Goal: Task Accomplishment & Management: Manage account settings

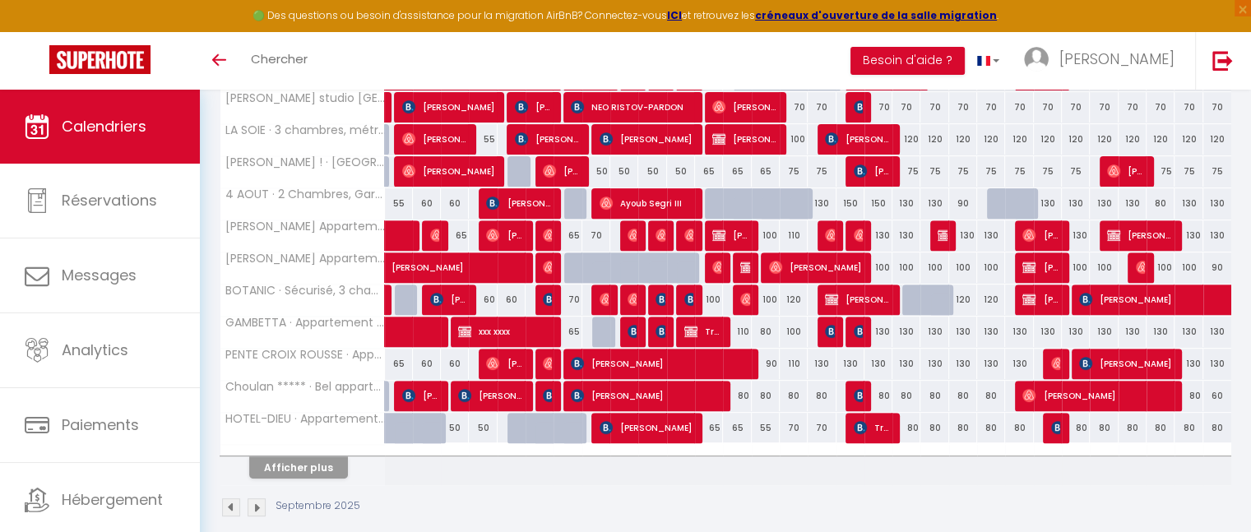
scroll to position [569, 0]
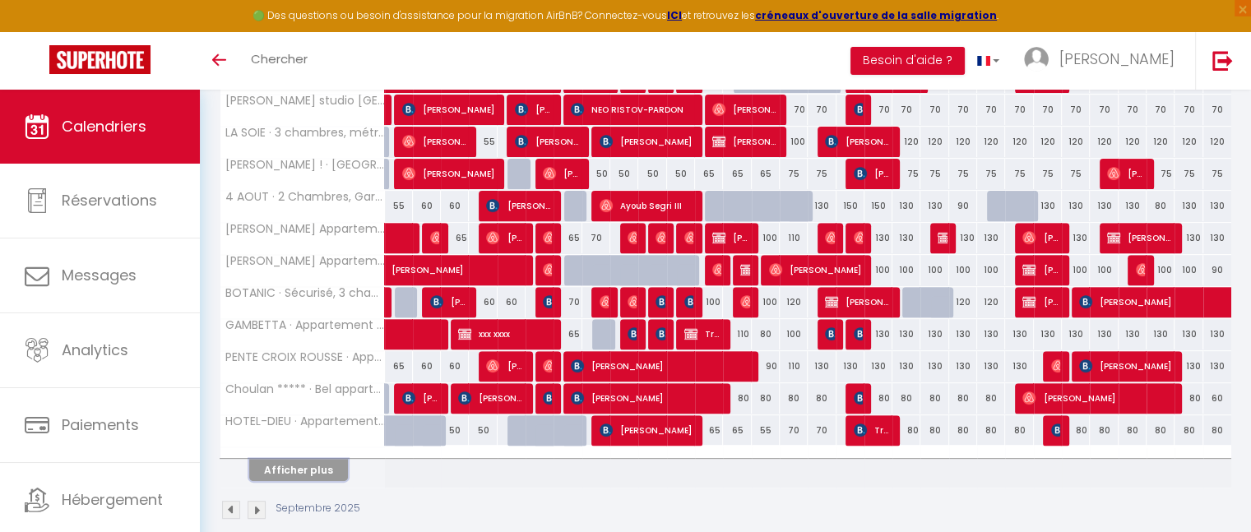
click at [326, 461] on button "Afficher plus" at bounding box center [298, 470] width 99 height 22
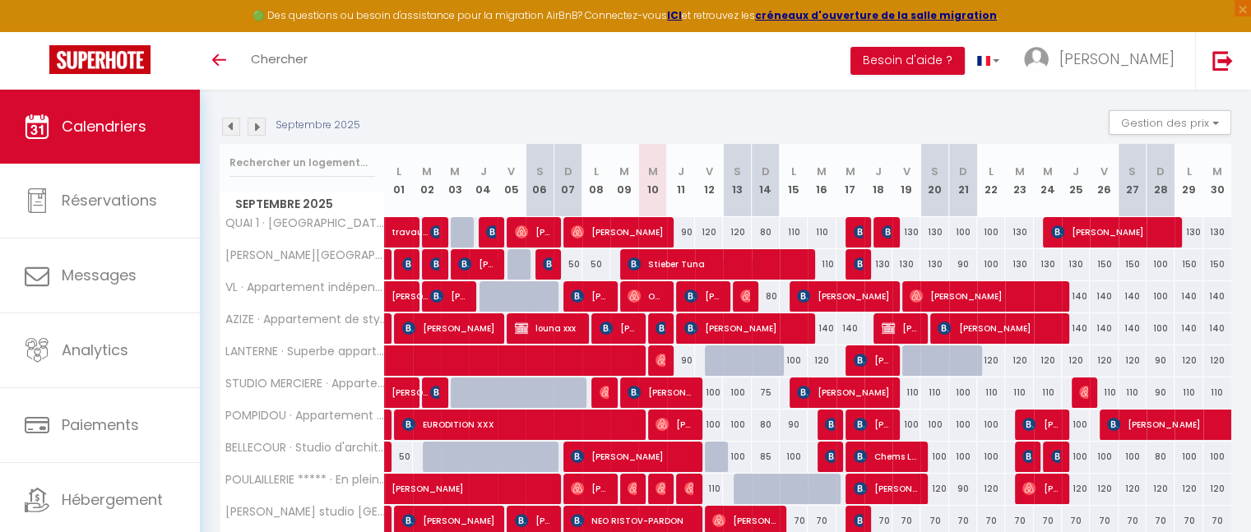
scroll to position [0, 0]
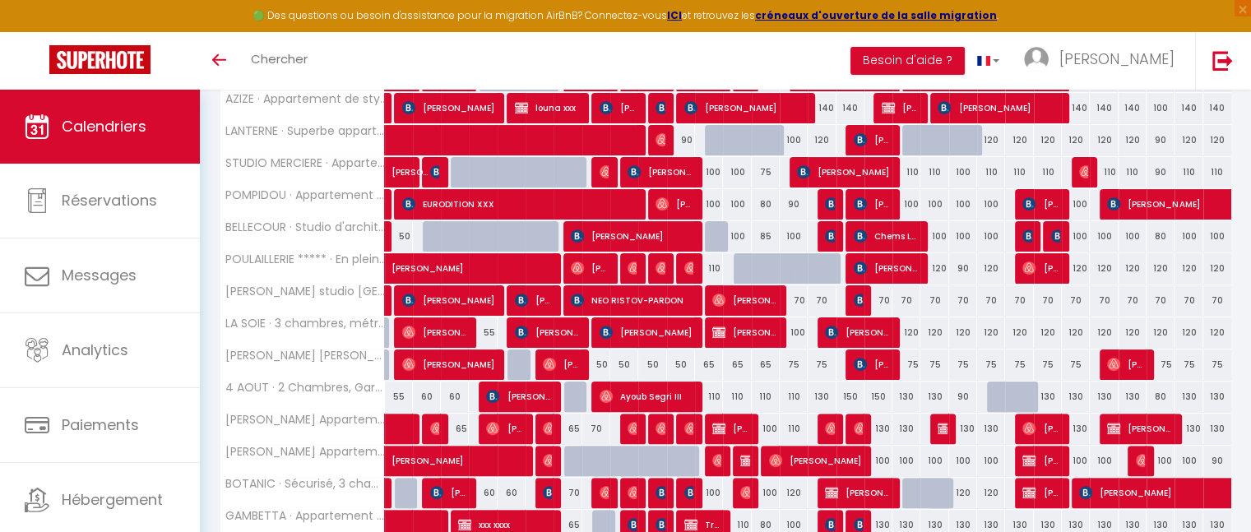
scroll to position [378, 0]
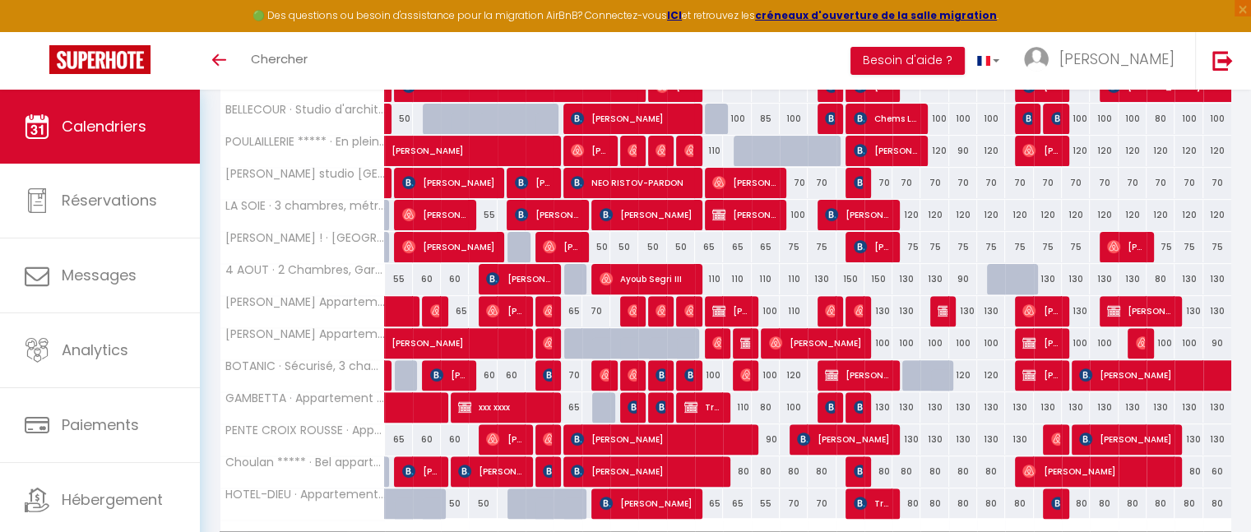
scroll to position [587, 0]
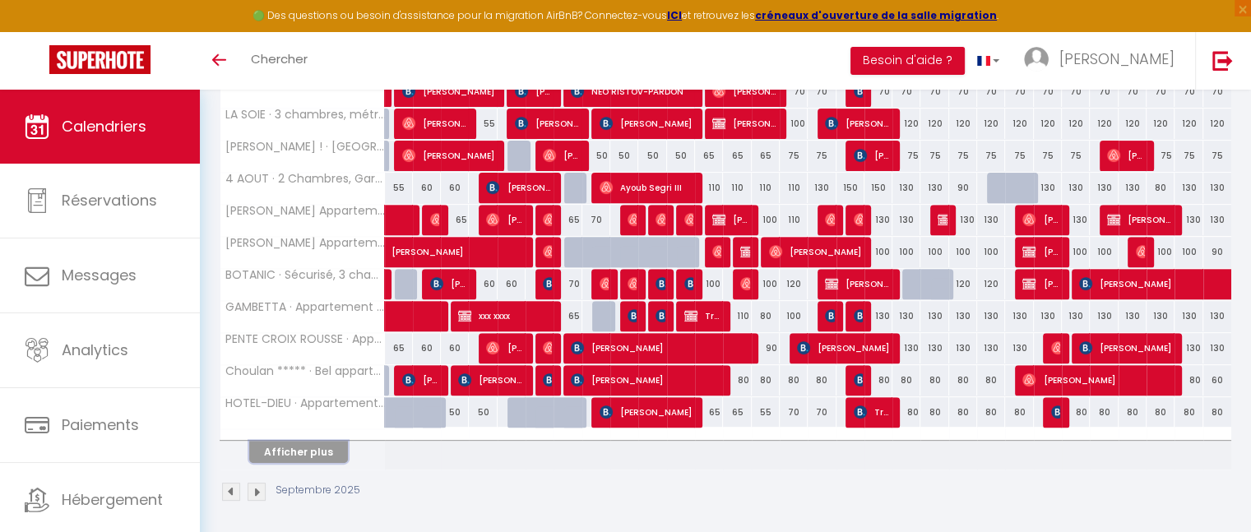
click at [325, 443] on button "Afficher plus" at bounding box center [298, 452] width 99 height 22
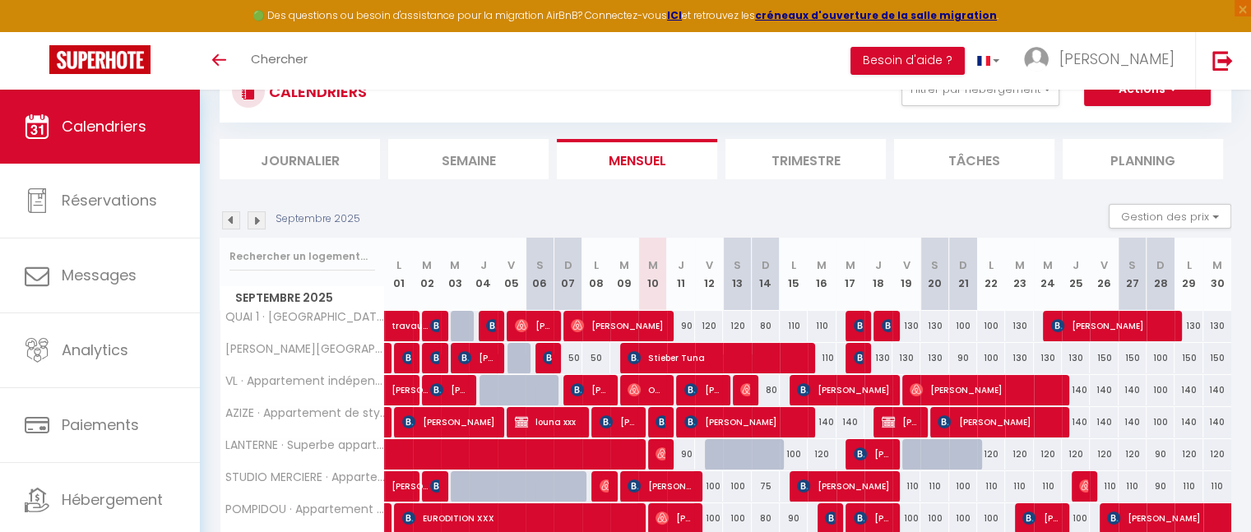
scroll to position [30, 0]
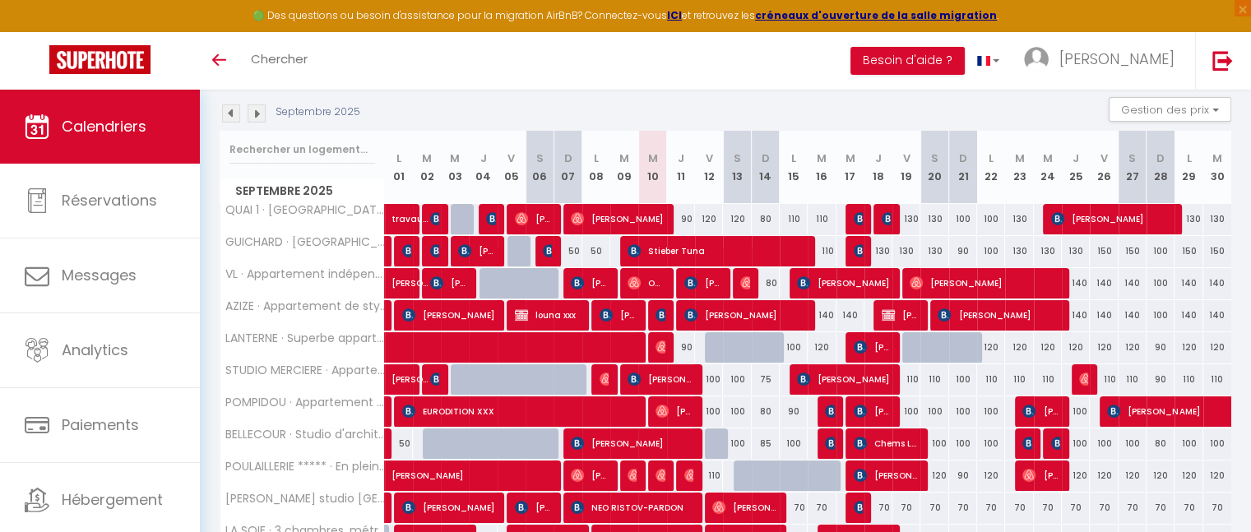
scroll to position [132, 0]
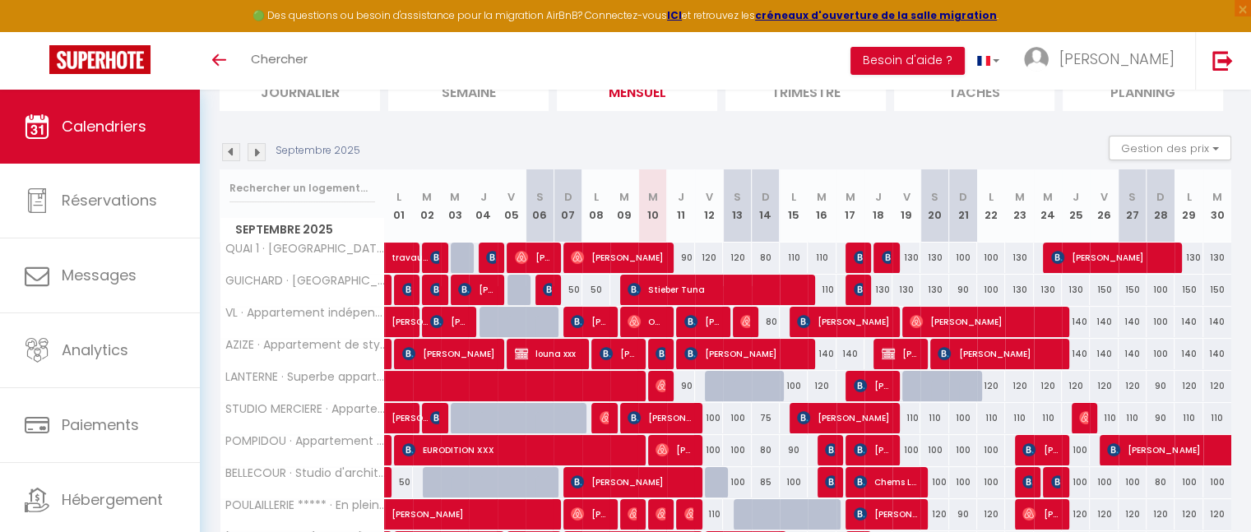
click at [714, 448] on div "100" at bounding box center [709, 450] width 28 height 30
type input "100"
type input "Ven 12 Septembre 2025"
type input "[DATE]"
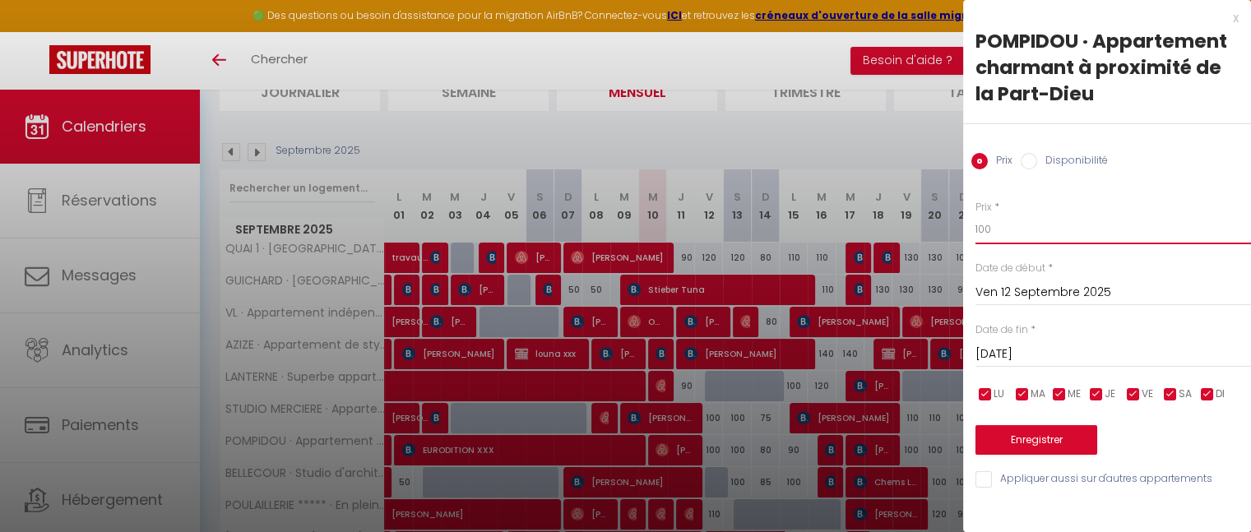
click at [998, 231] on input "100" at bounding box center [1114, 230] width 276 height 30
type input "1"
type input "90"
click at [1028, 439] on button "Enregistrer" at bounding box center [1037, 440] width 122 height 30
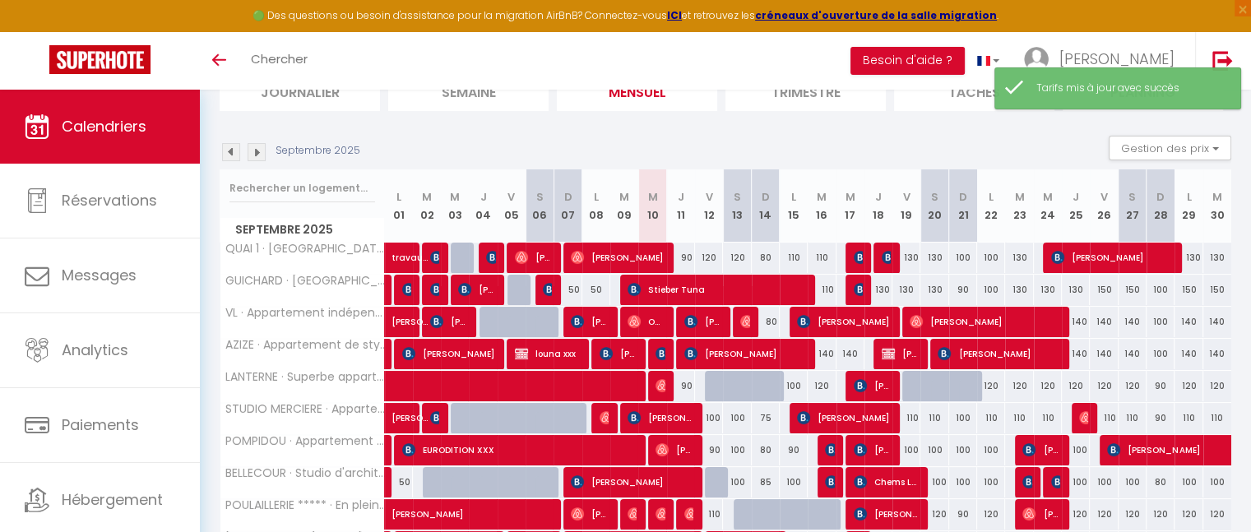
click at [715, 417] on div "100" at bounding box center [709, 418] width 28 height 30
type input "100"
type input "Ven 12 Septembre 2025"
type input "[DATE]"
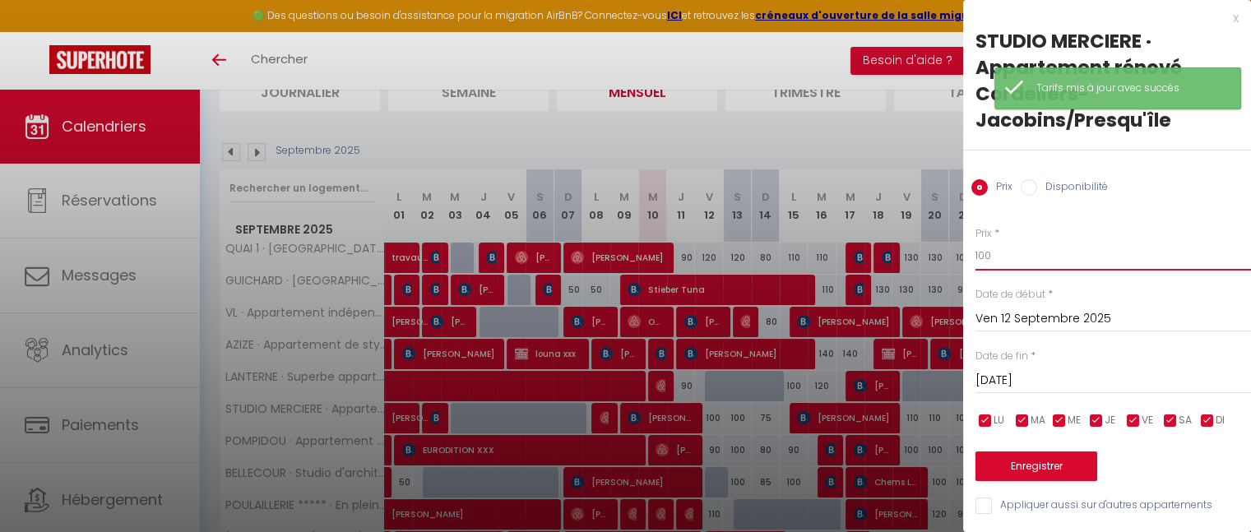
click at [1042, 251] on input "100" at bounding box center [1114, 256] width 276 height 30
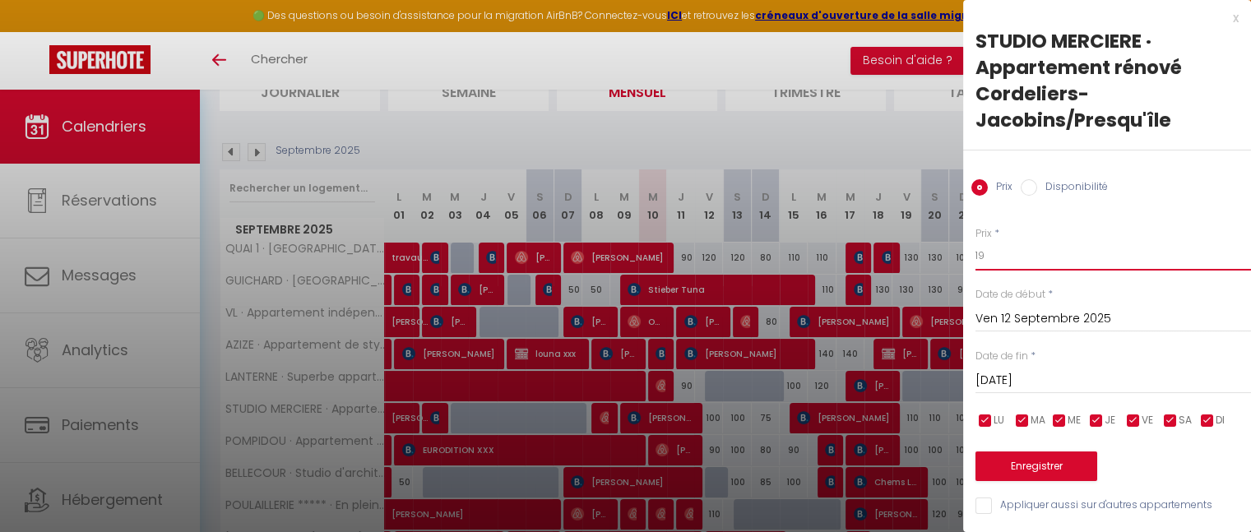
type input "1"
type input "90"
click at [1046, 470] on button "Enregistrer" at bounding box center [1037, 467] width 122 height 30
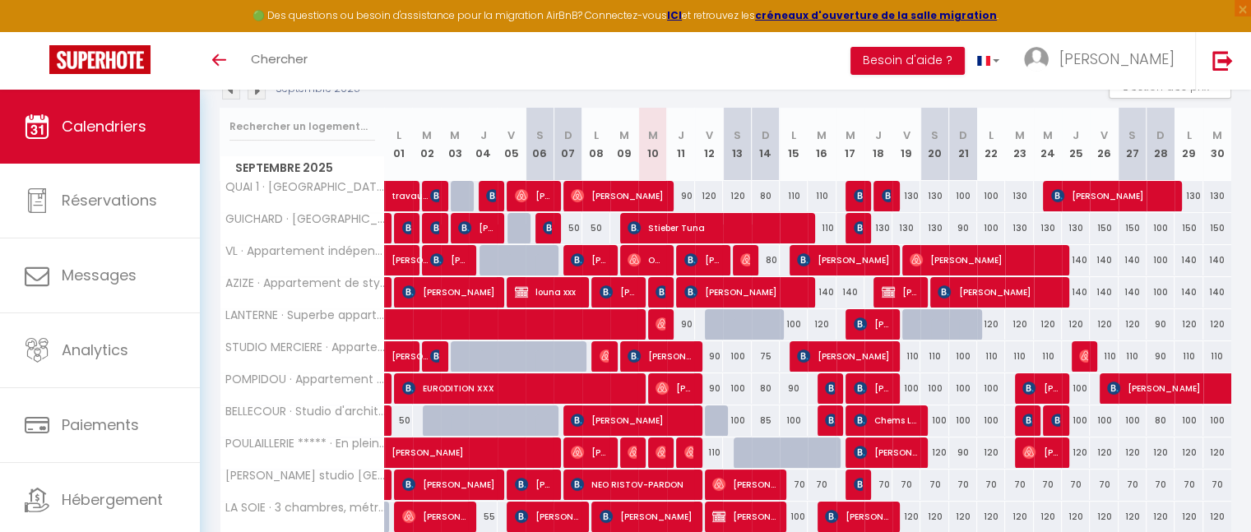
scroll to position [244, 0]
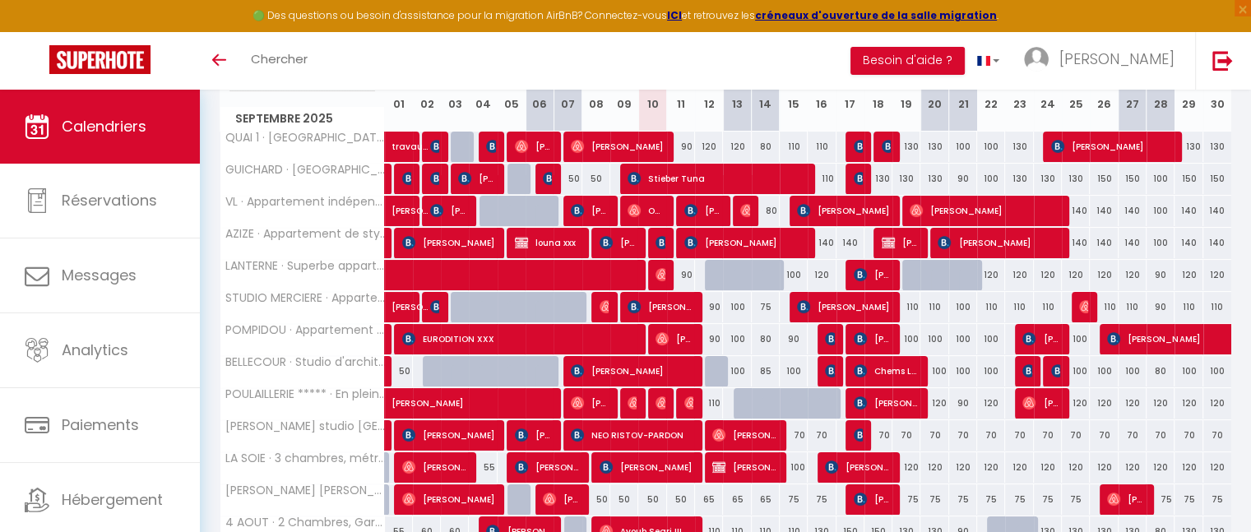
click at [720, 402] on div "110" at bounding box center [709, 403] width 28 height 30
type input "110"
type input "Ven 12 Septembre 2025"
type input "[DATE]"
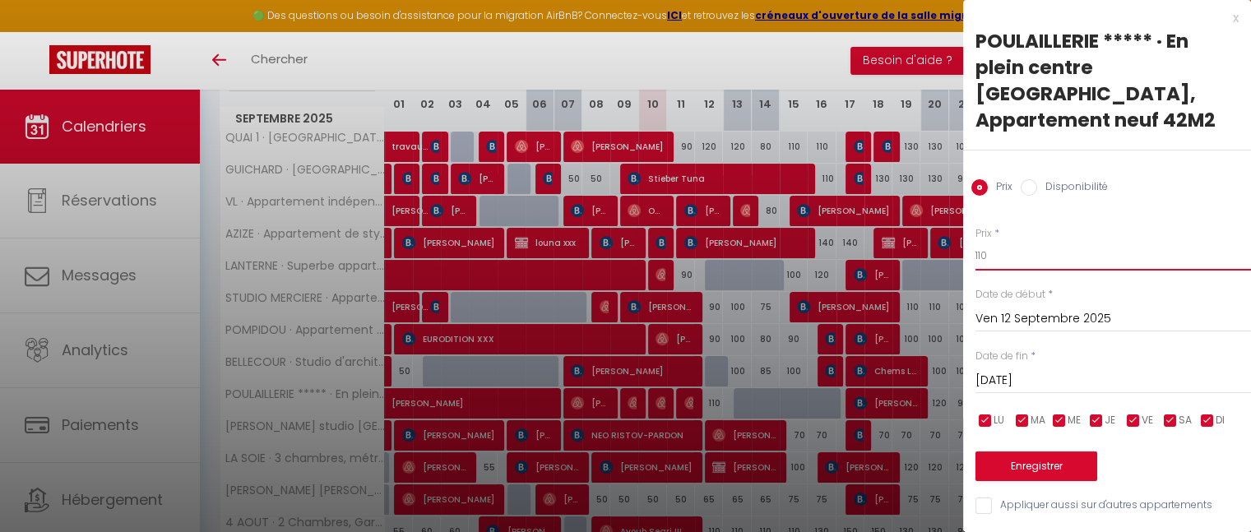
click at [1019, 241] on input "110" at bounding box center [1114, 256] width 276 height 30
type input "1"
type input "90"
click at [1032, 452] on button "Enregistrer" at bounding box center [1037, 467] width 122 height 30
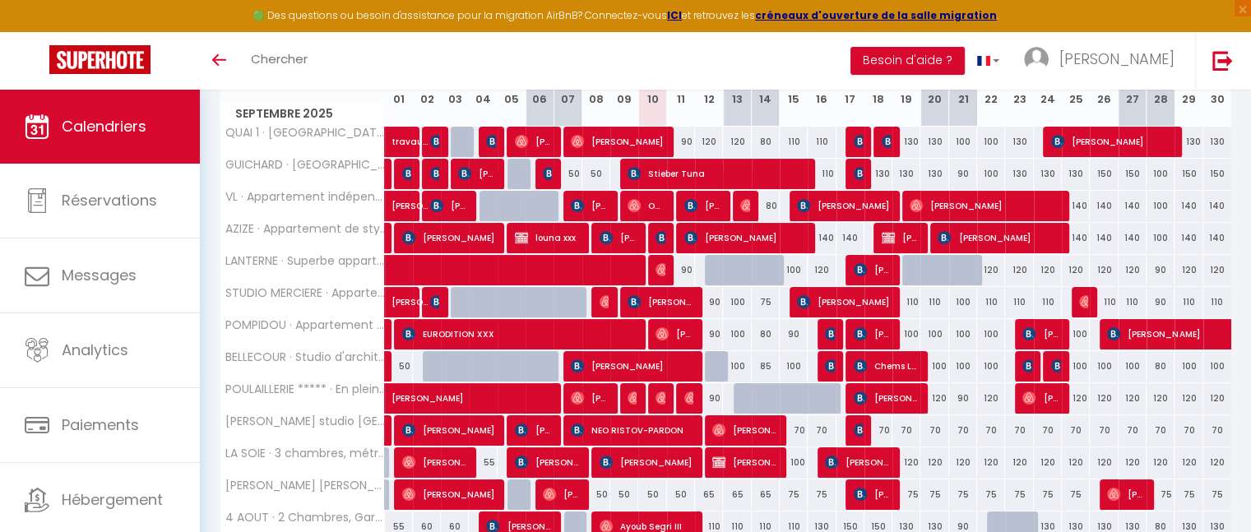
scroll to position [250, 0]
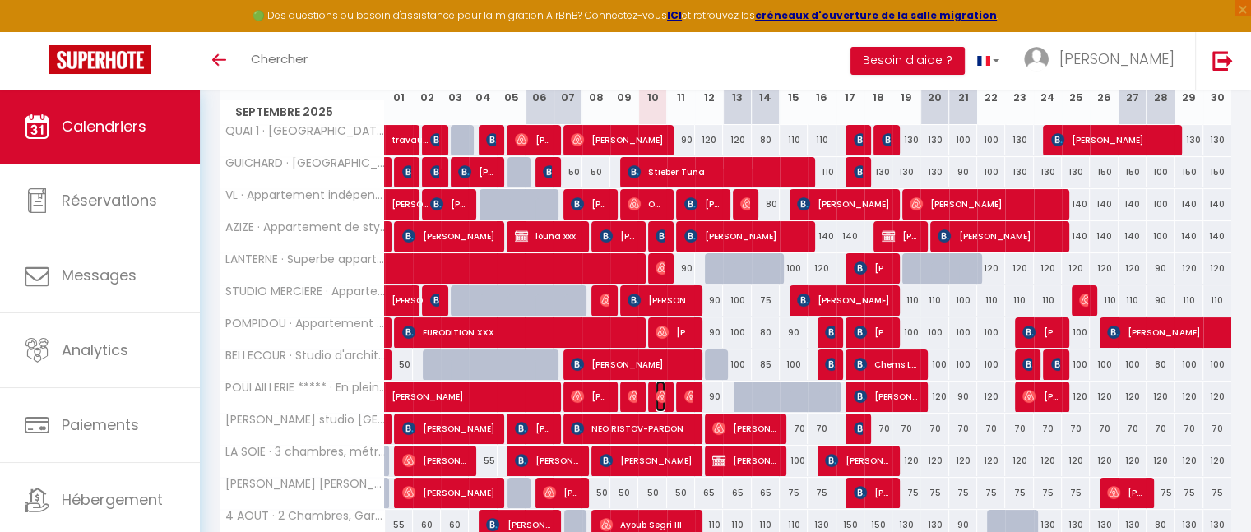
click at [660, 400] on img at bounding box center [662, 396] width 13 height 13
select select "OK"
select select "0"
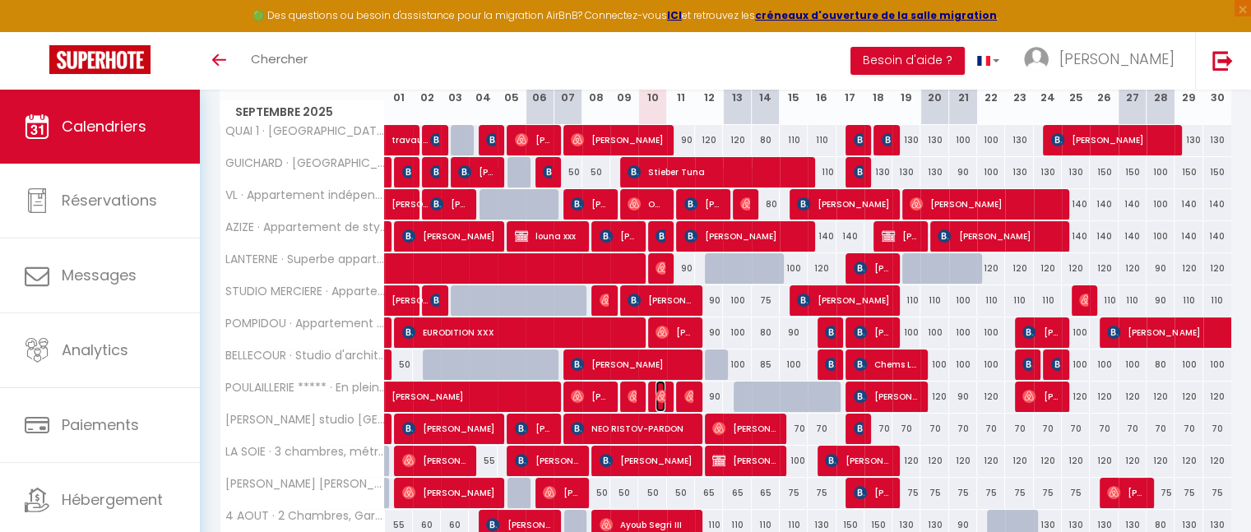
select select "1"
select select
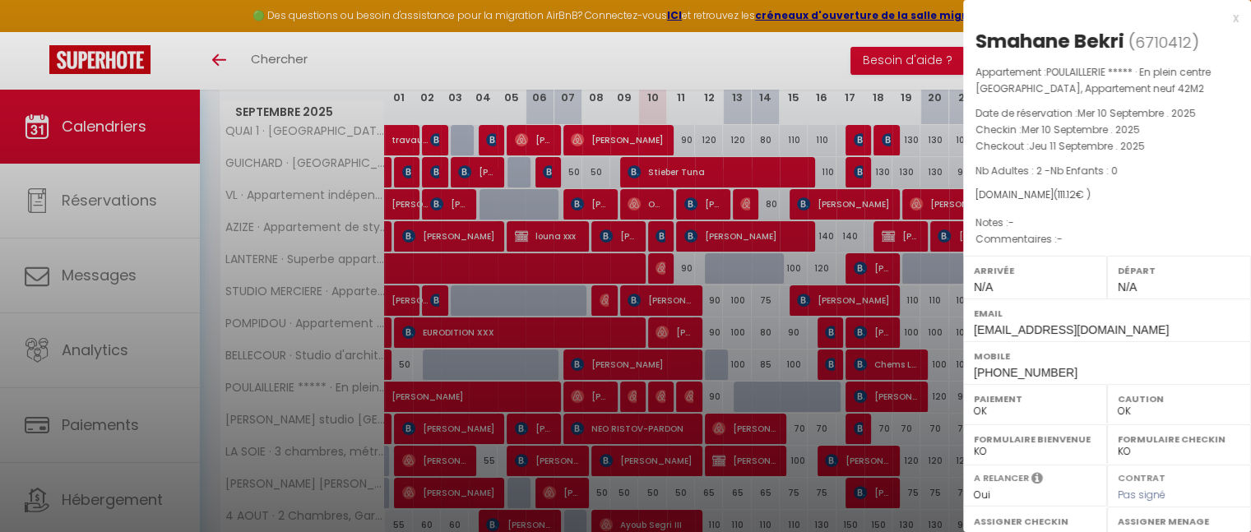
click at [1226, 22] on div "x" at bounding box center [1101, 18] width 276 height 20
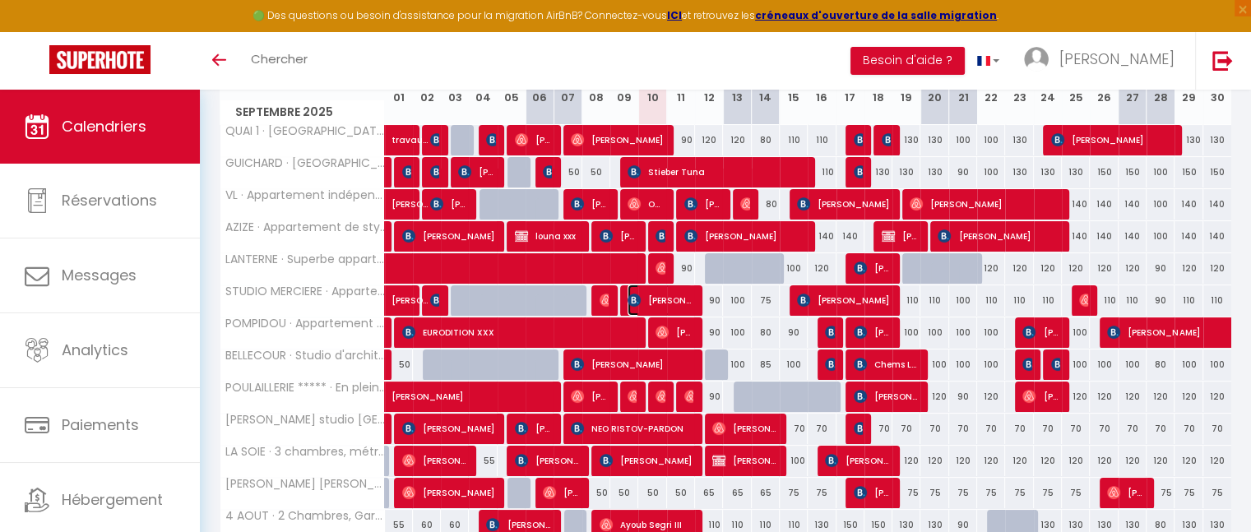
click at [660, 302] on span "[PERSON_NAME]" at bounding box center [660, 300] width 65 height 31
select select "KO"
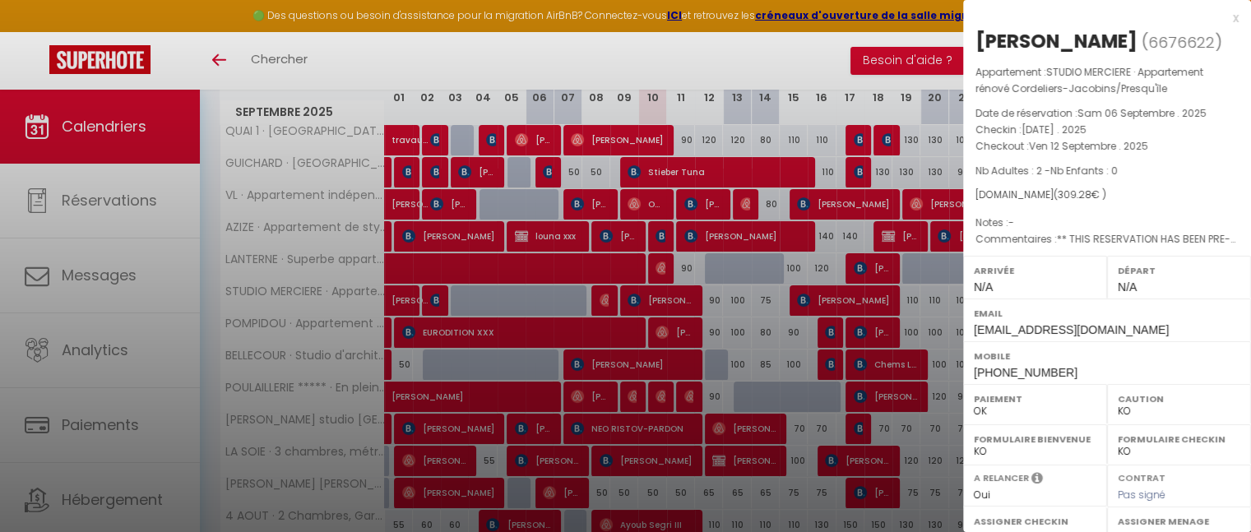
click at [1222, 22] on div "x" at bounding box center [1101, 18] width 276 height 20
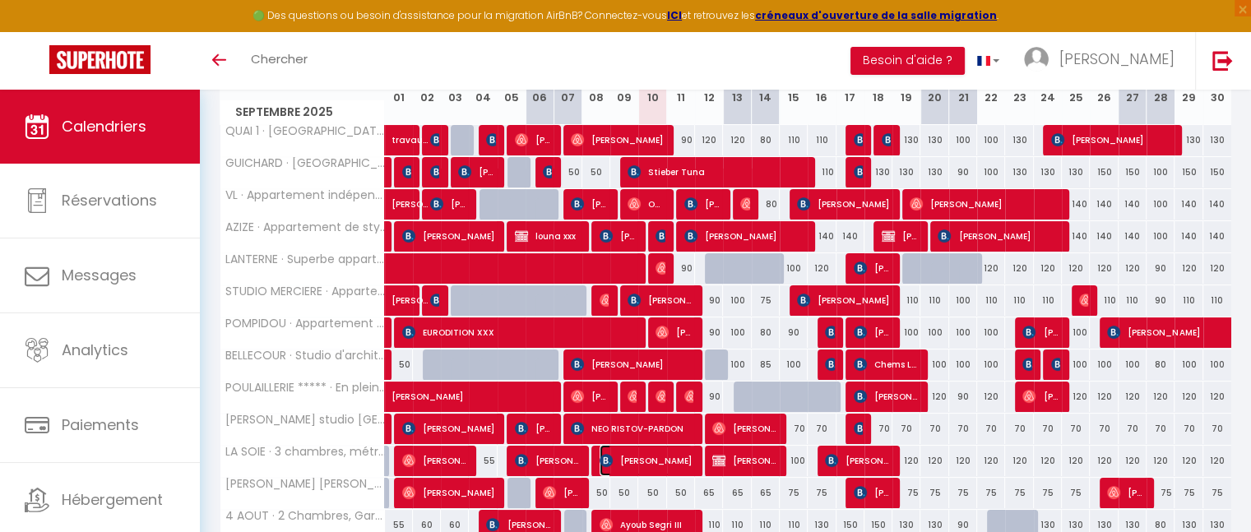
click at [658, 464] on span "[PERSON_NAME]" at bounding box center [646, 460] width 93 height 31
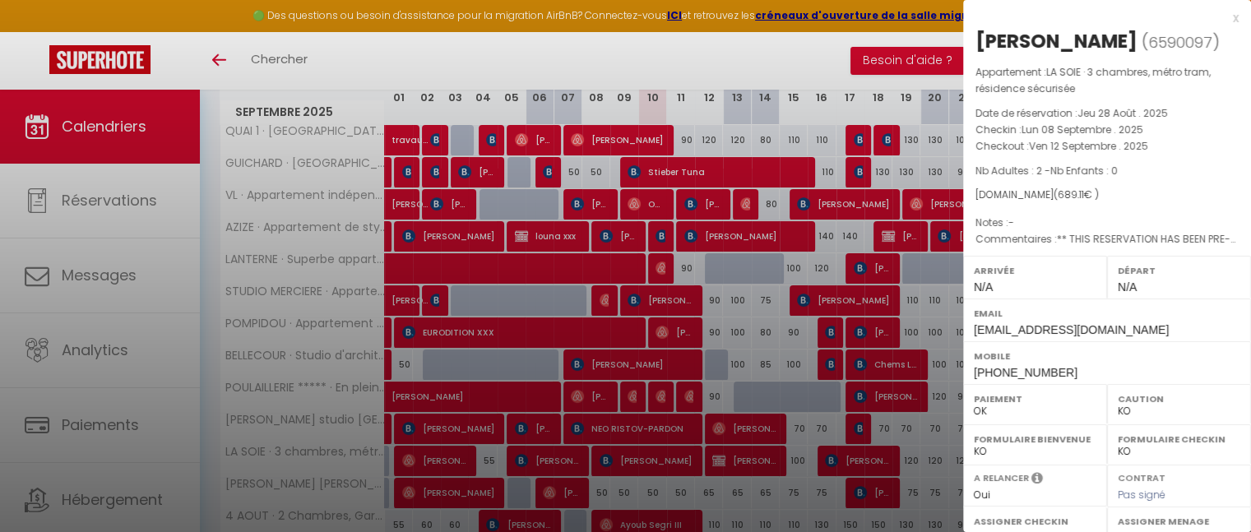
click at [1224, 21] on div "x" at bounding box center [1101, 18] width 276 height 20
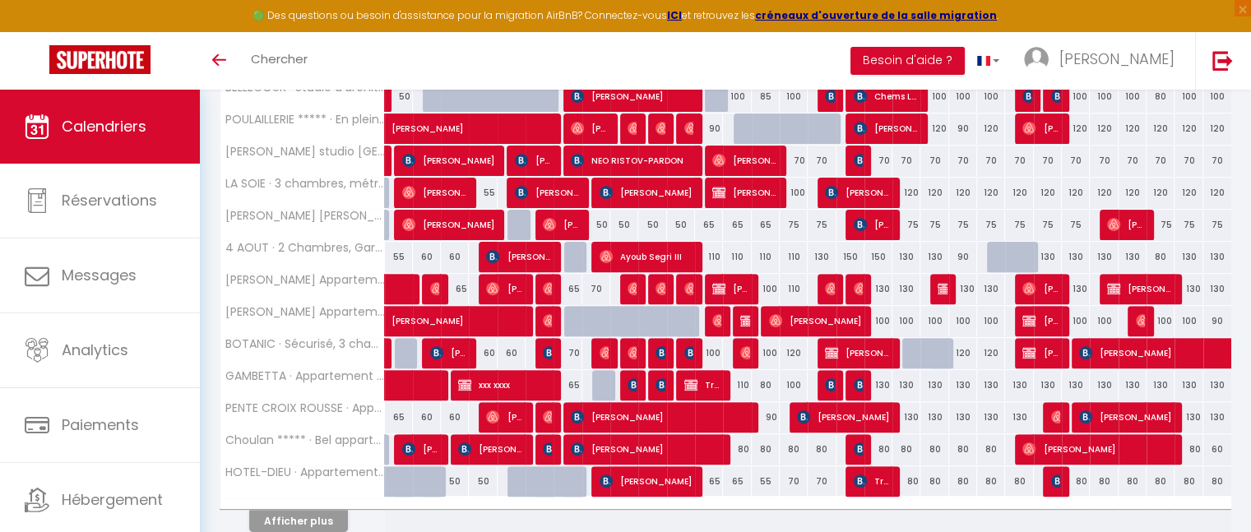
scroll to position [524, 0]
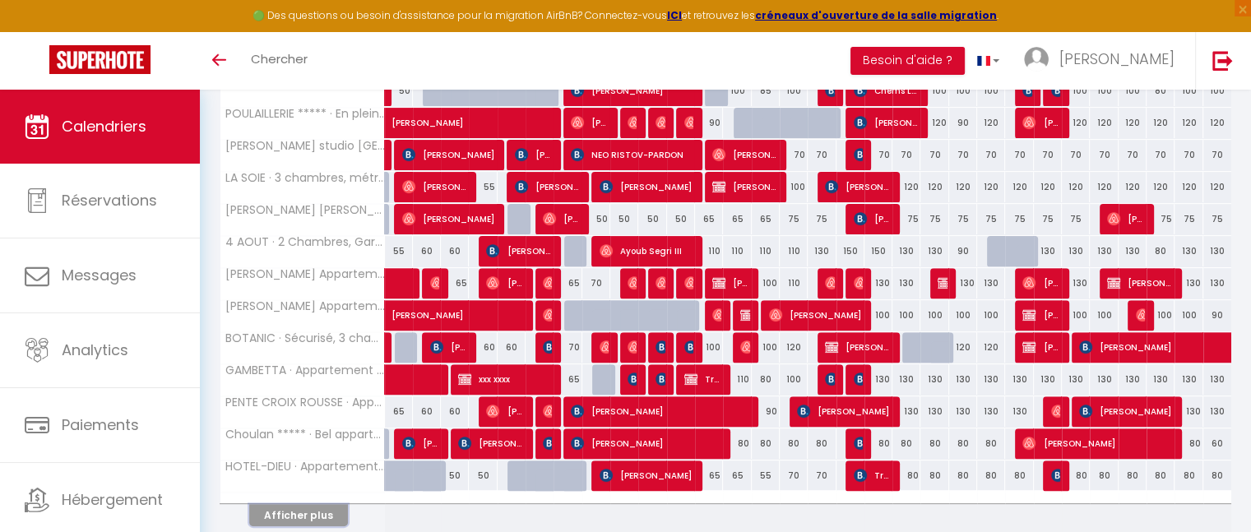
click at [277, 504] on button "Afficher plus" at bounding box center [298, 515] width 99 height 22
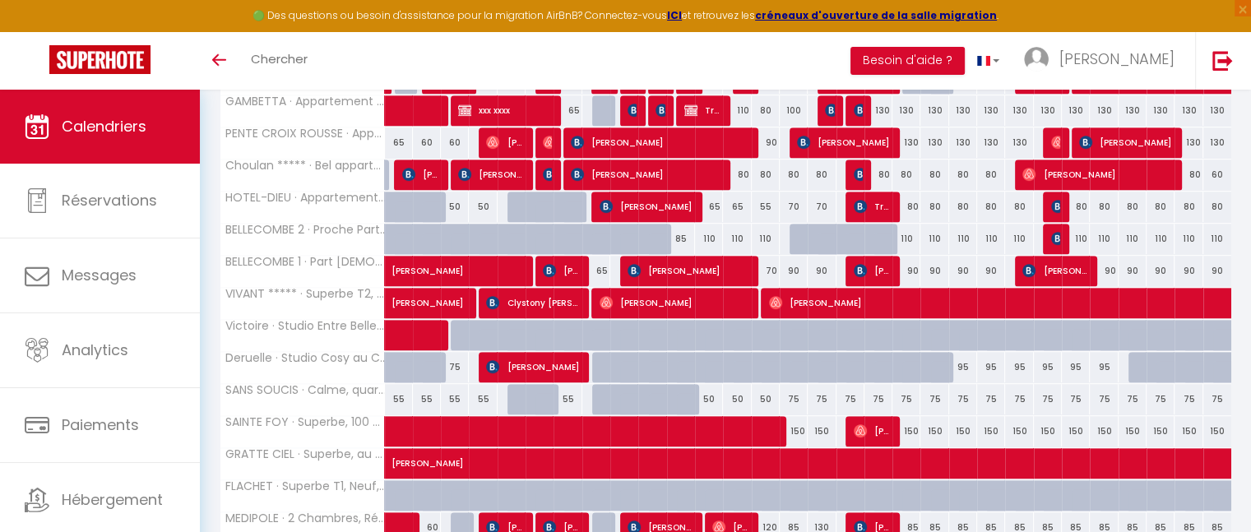
scroll to position [612, 0]
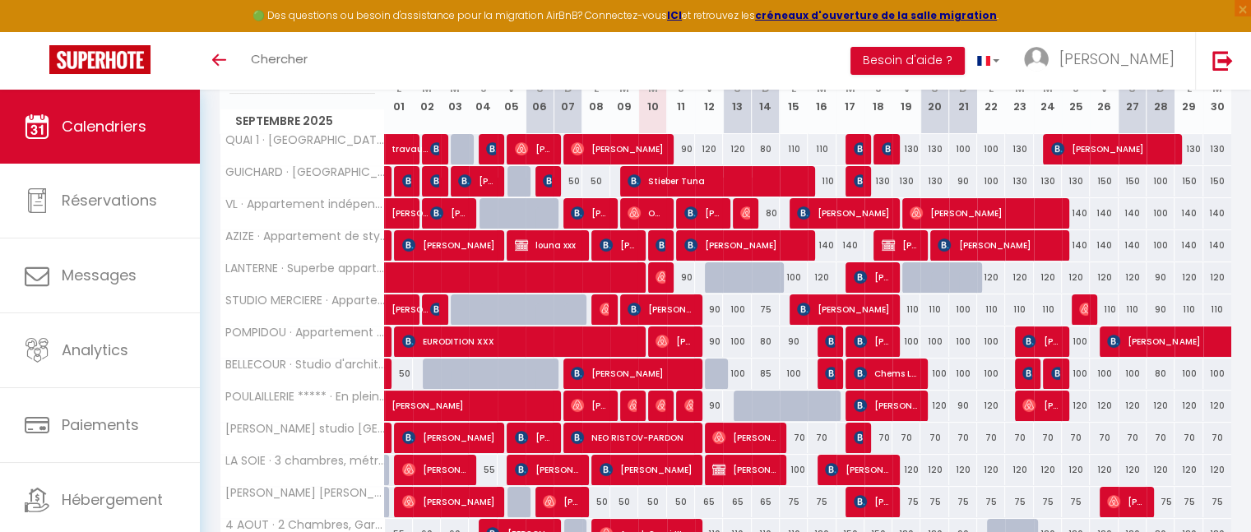
scroll to position [245, 0]
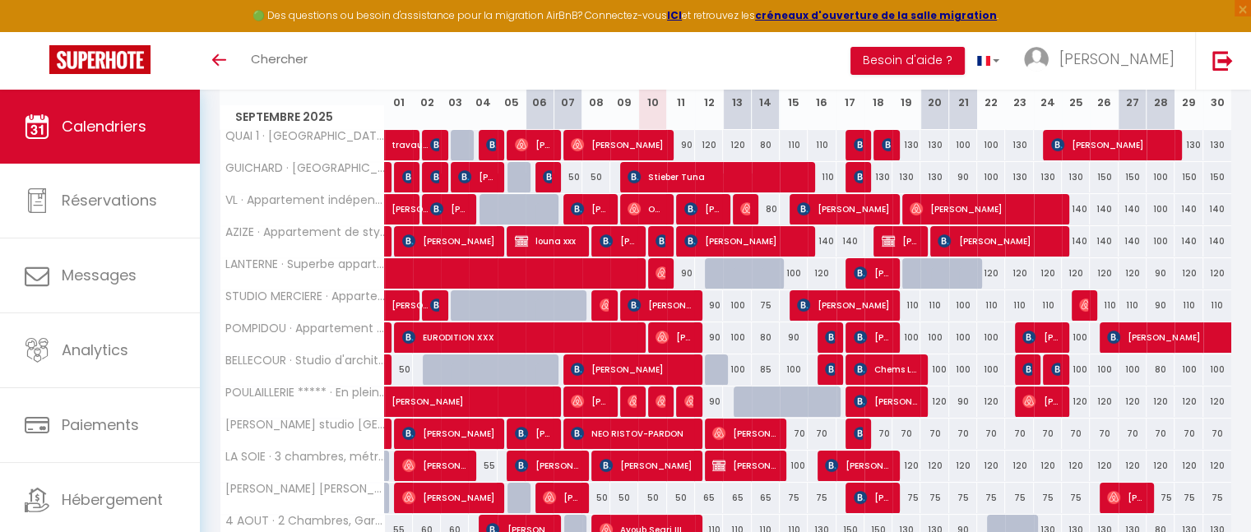
click at [713, 146] on div "120" at bounding box center [709, 145] width 28 height 30
type input "120"
type input "Ven 12 Septembre 2025"
type input "[DATE]"
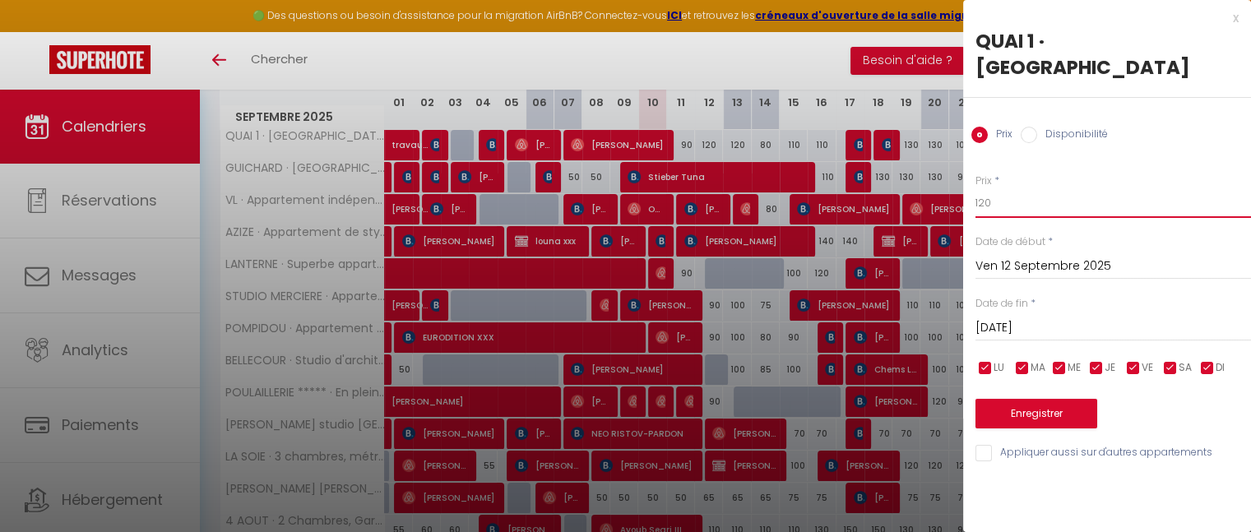
click at [1013, 215] on input "120" at bounding box center [1114, 203] width 276 height 30
type input "1"
type input "110"
click at [1044, 419] on button "Enregistrer" at bounding box center [1037, 414] width 122 height 30
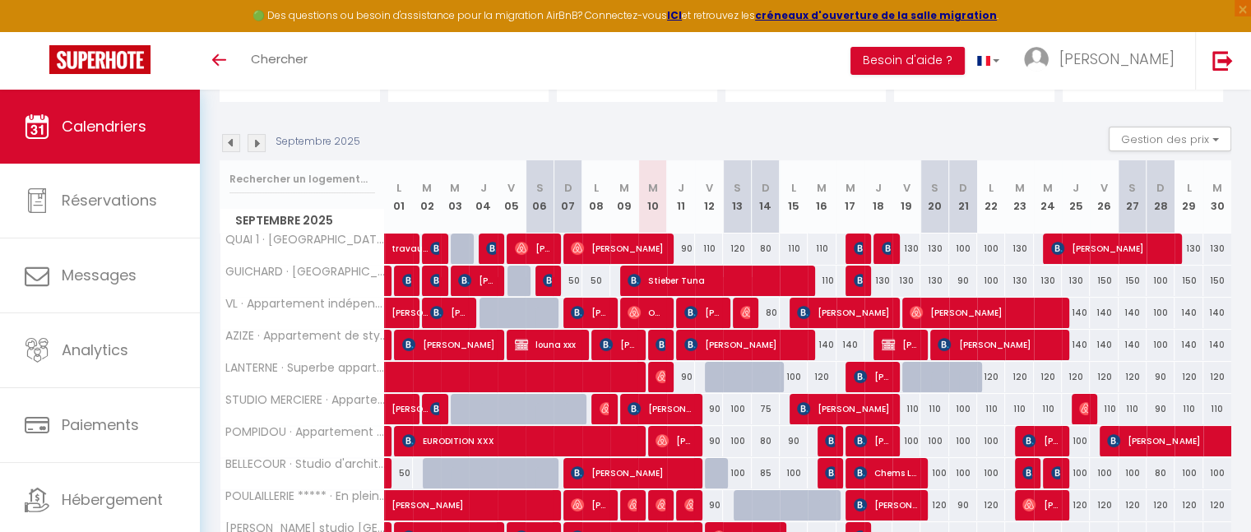
scroll to position [184, 0]
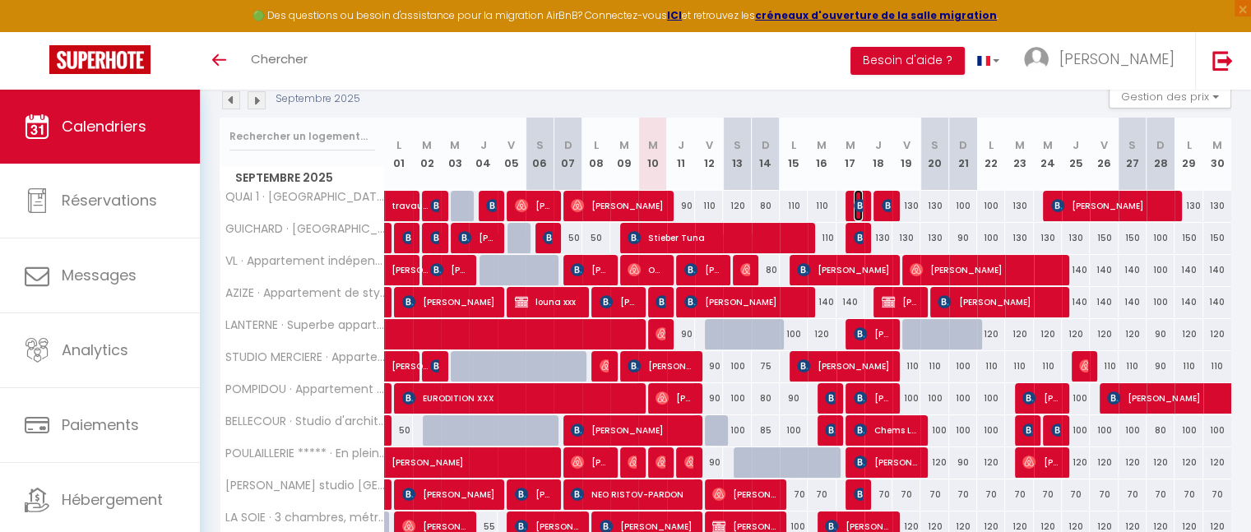
click at [859, 200] on img at bounding box center [860, 205] width 13 height 13
select select "OK"
select select "KO"
select select "0"
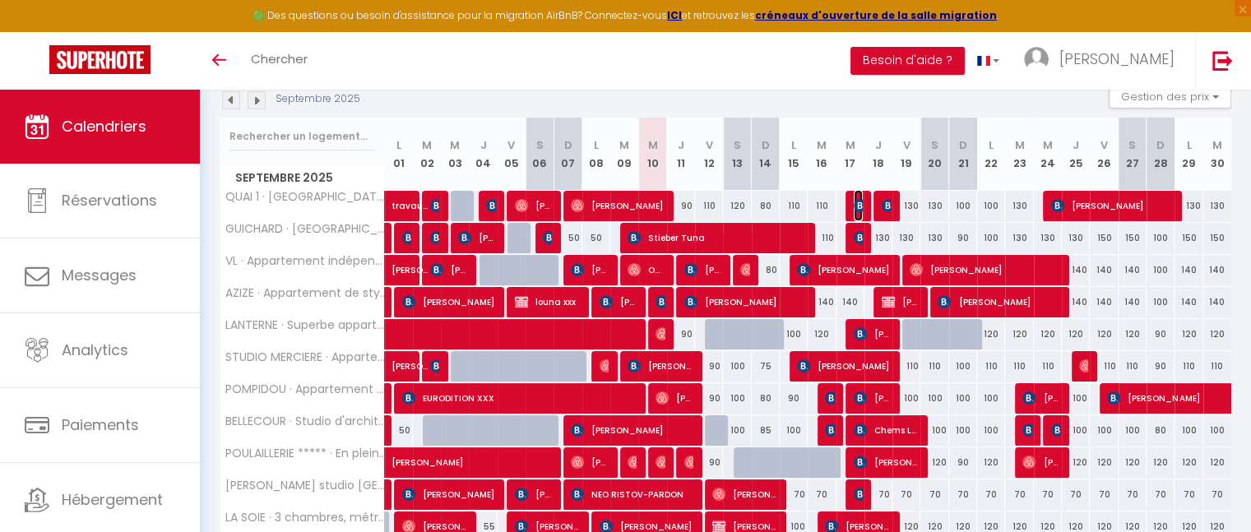
select select "1"
select select
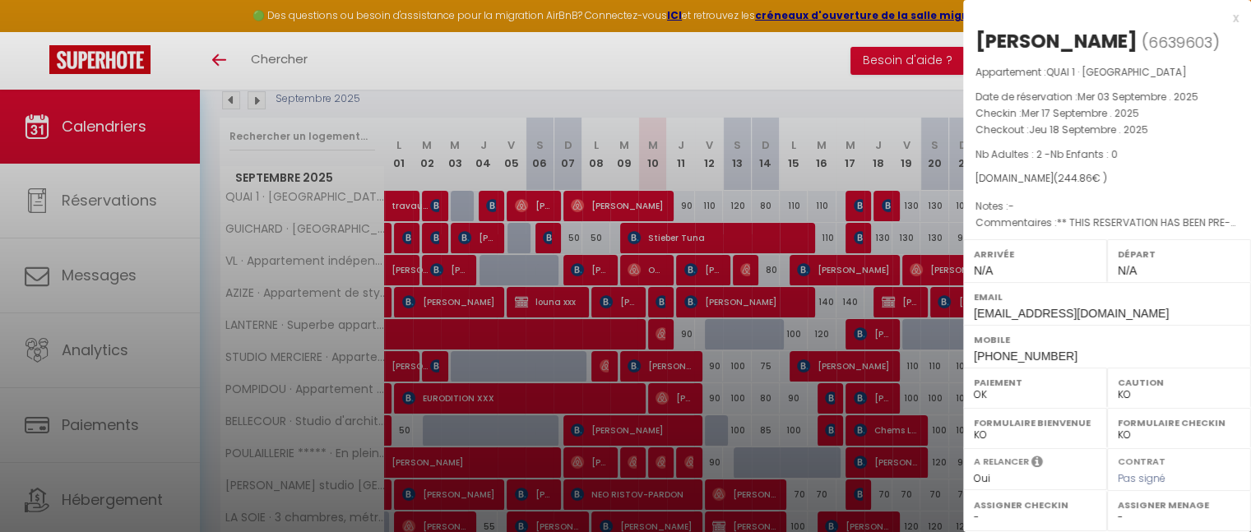
click at [1221, 20] on div "x" at bounding box center [1101, 18] width 276 height 20
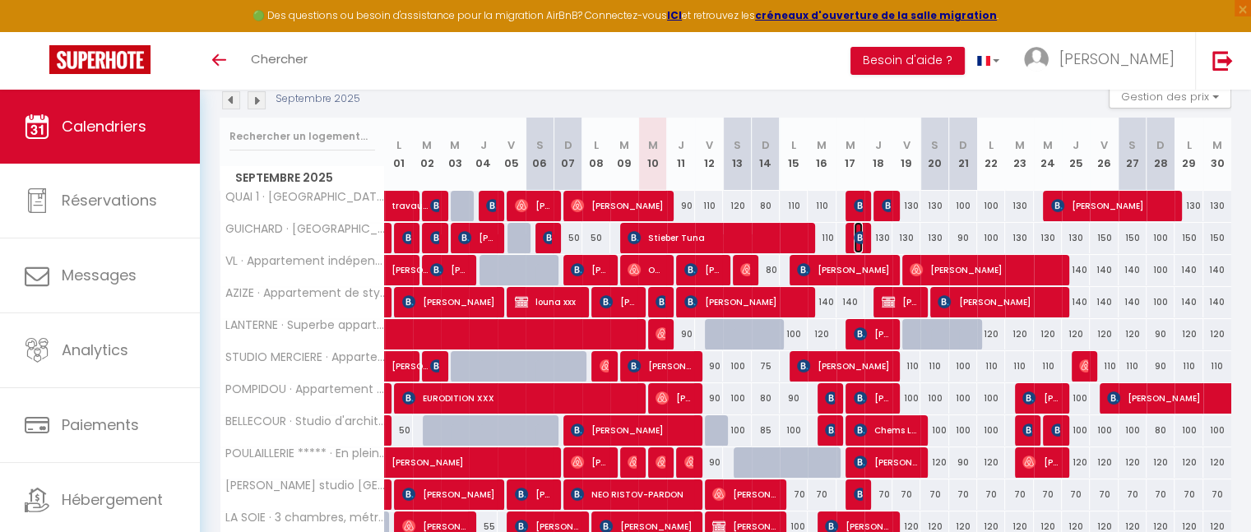
click at [855, 230] on span "[PERSON_NAME]" at bounding box center [858, 237] width 9 height 31
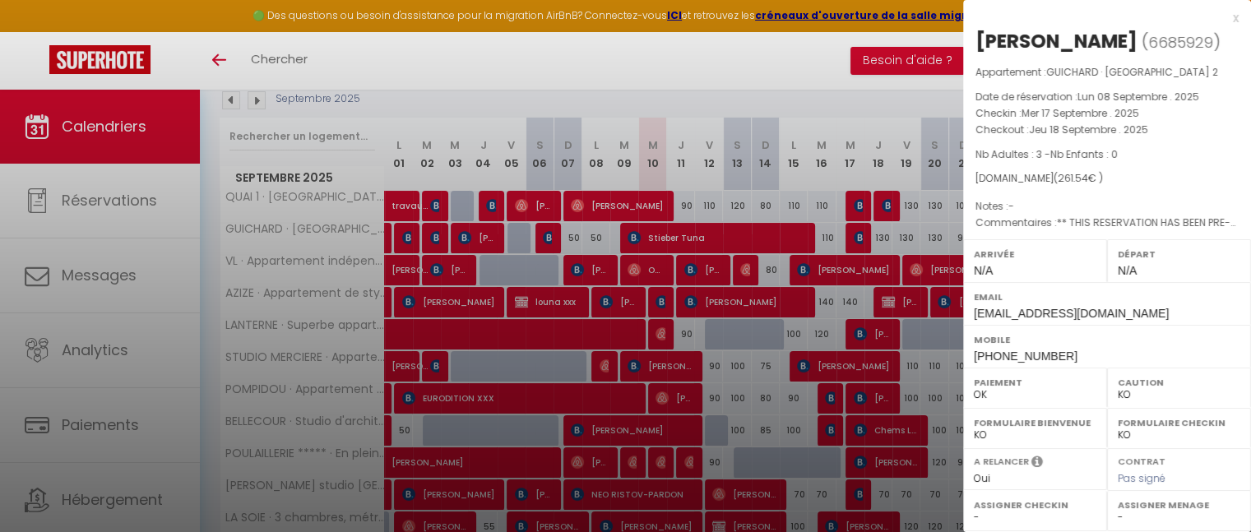
click at [1223, 25] on div "x" at bounding box center [1101, 18] width 276 height 20
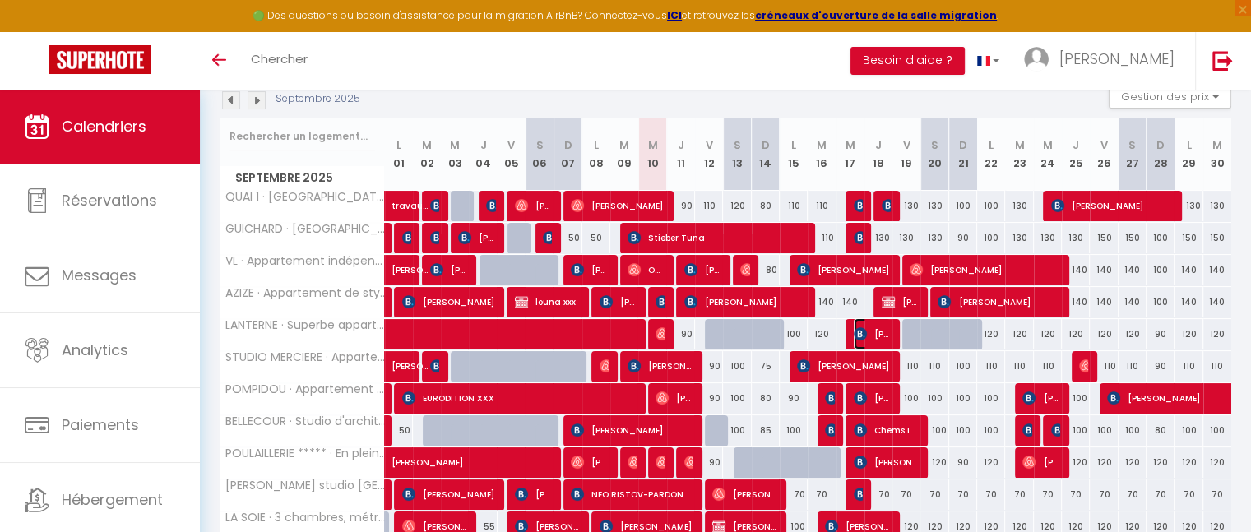
click at [860, 327] on img at bounding box center [860, 333] width 13 height 13
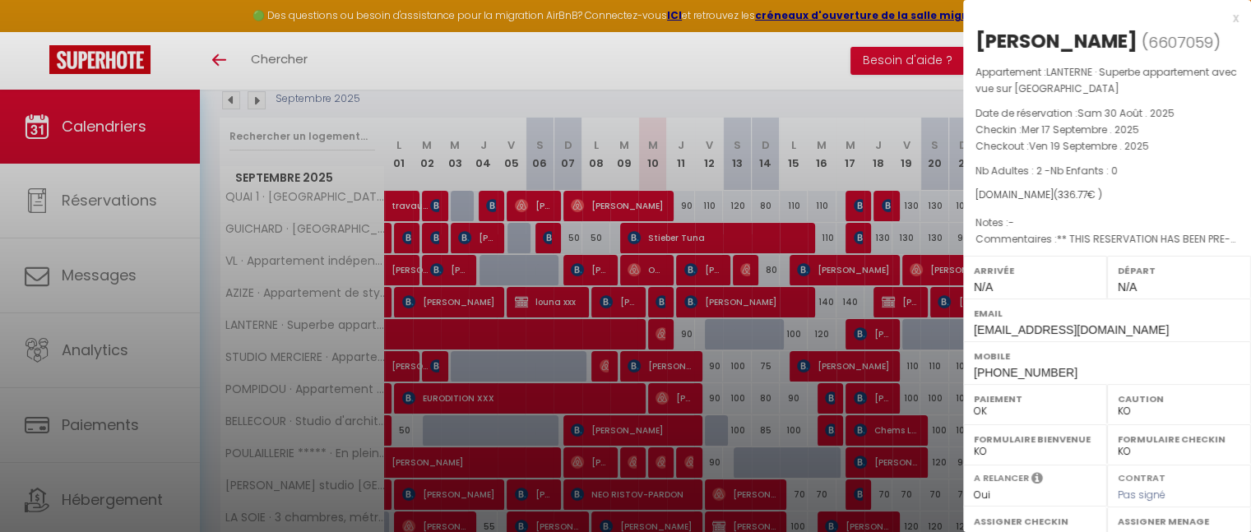
click at [1221, 20] on div "x" at bounding box center [1101, 18] width 276 height 20
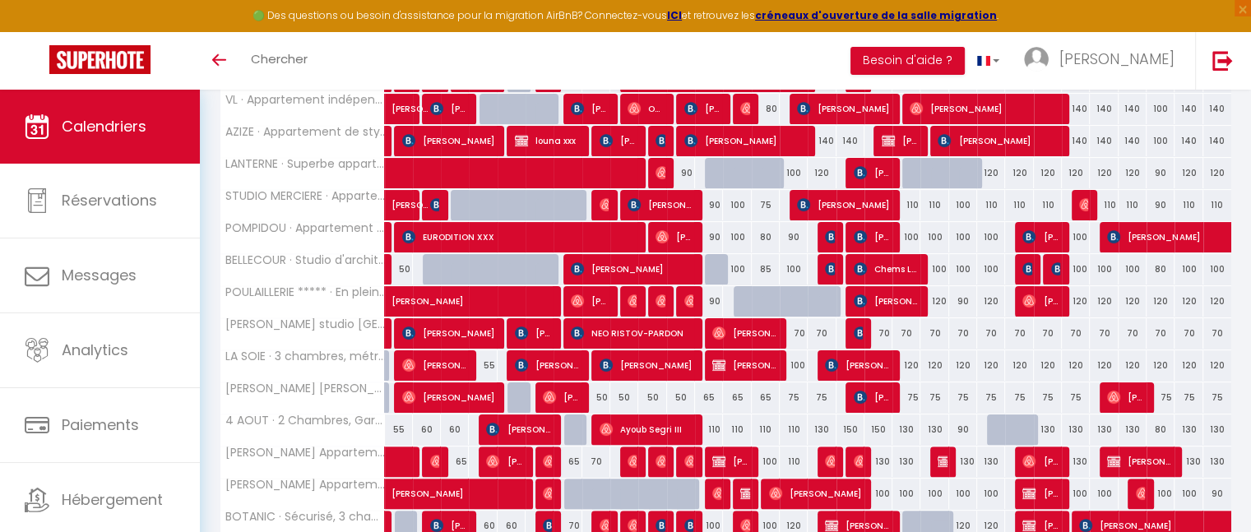
scroll to position [349, 0]
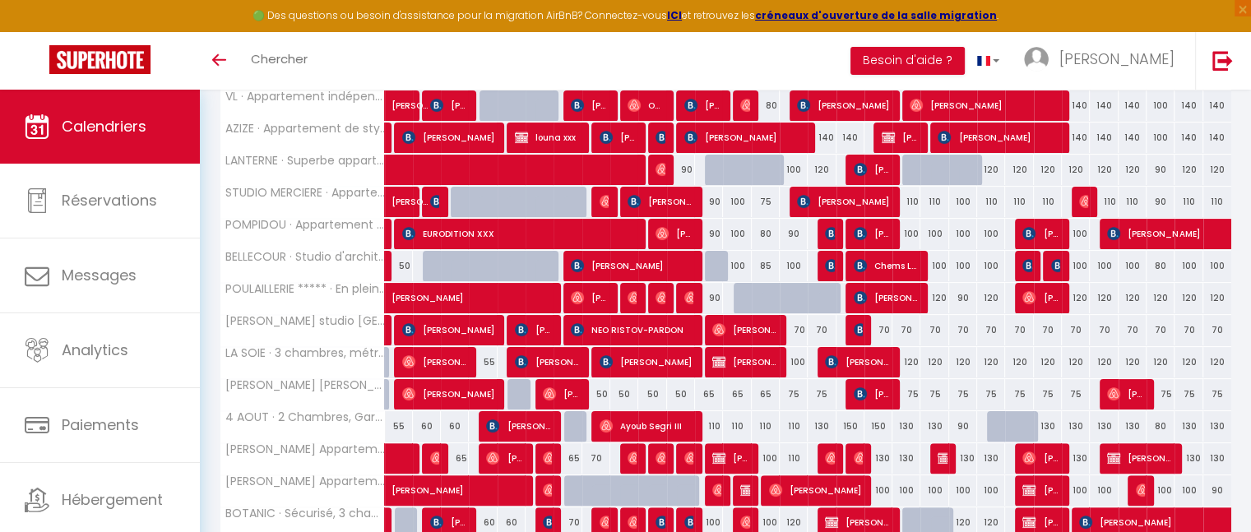
click at [739, 265] on div "100" at bounding box center [737, 266] width 28 height 30
type input "100"
type input "[DATE]"
type input "Dim 14 Septembre 2025"
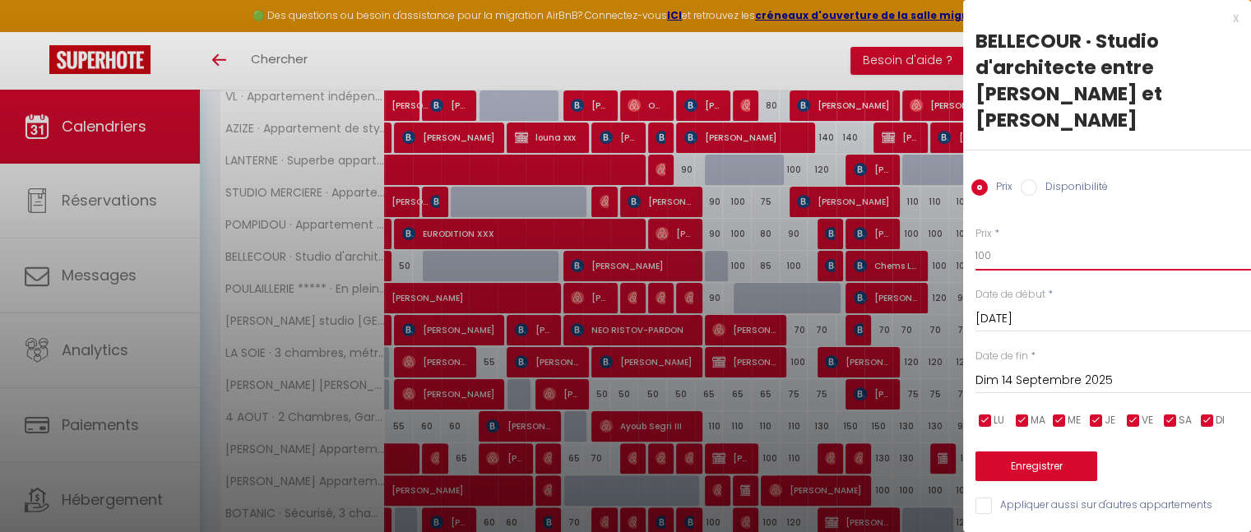
click at [1023, 241] on input "100" at bounding box center [1114, 256] width 276 height 30
type input "1"
type input "88"
click at [1020, 452] on button "Enregistrer" at bounding box center [1037, 467] width 122 height 30
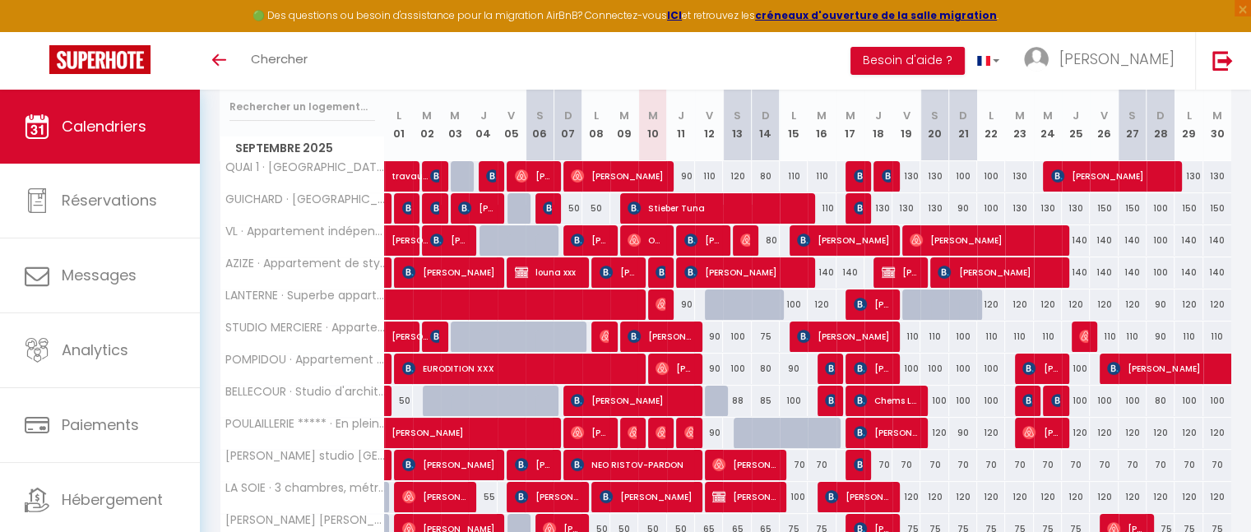
scroll to position [217, 0]
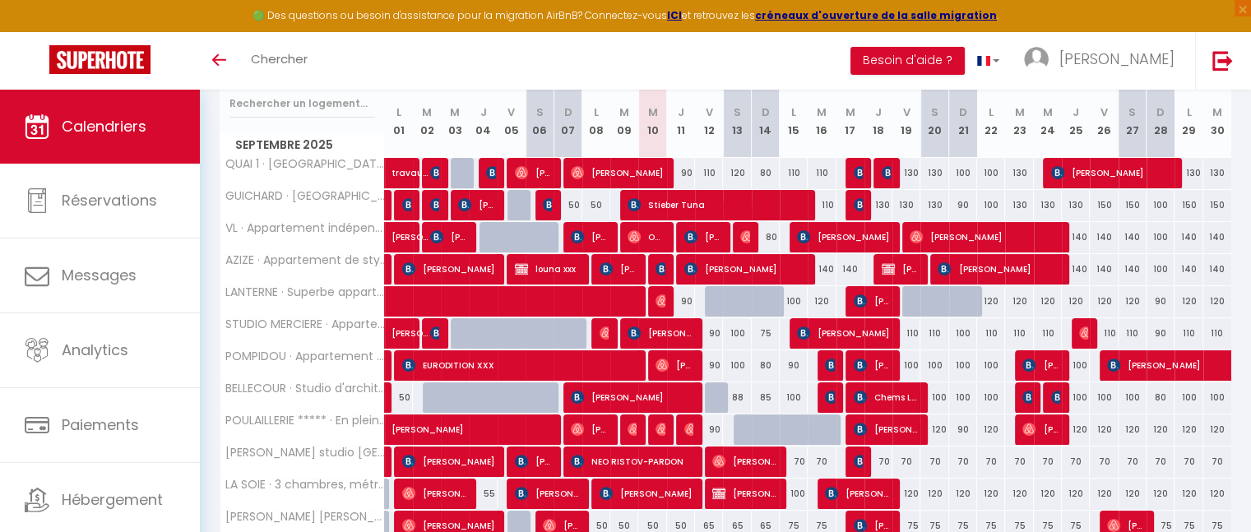
click at [768, 362] on div "80" at bounding box center [766, 365] width 28 height 30
type input "80"
type input "Dim 14 Septembre 2025"
type input "Lun 15 Septembre 2025"
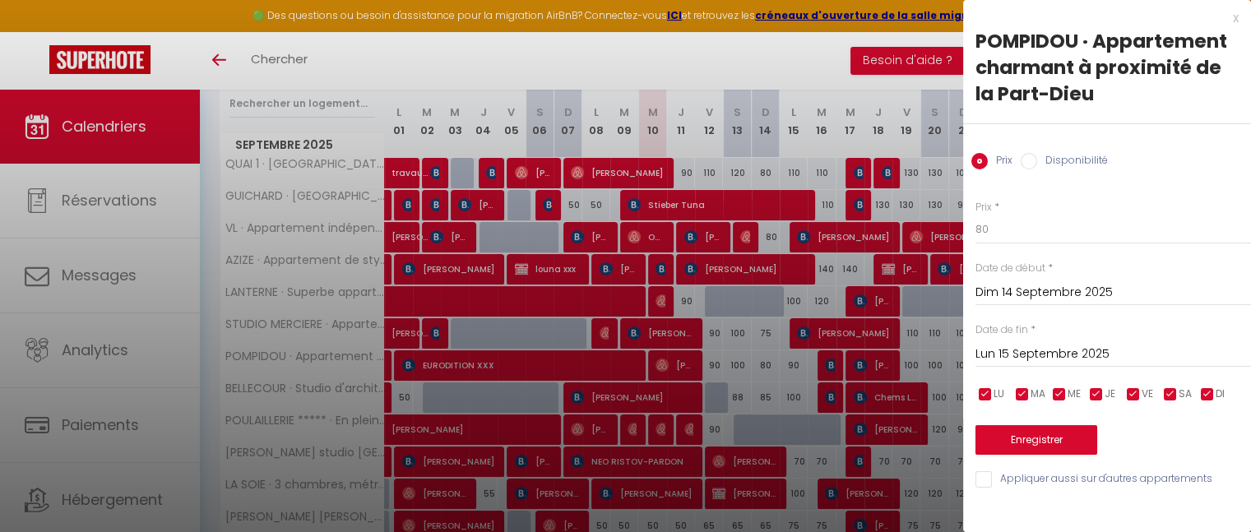
click at [618, 66] on div at bounding box center [625, 266] width 1251 height 532
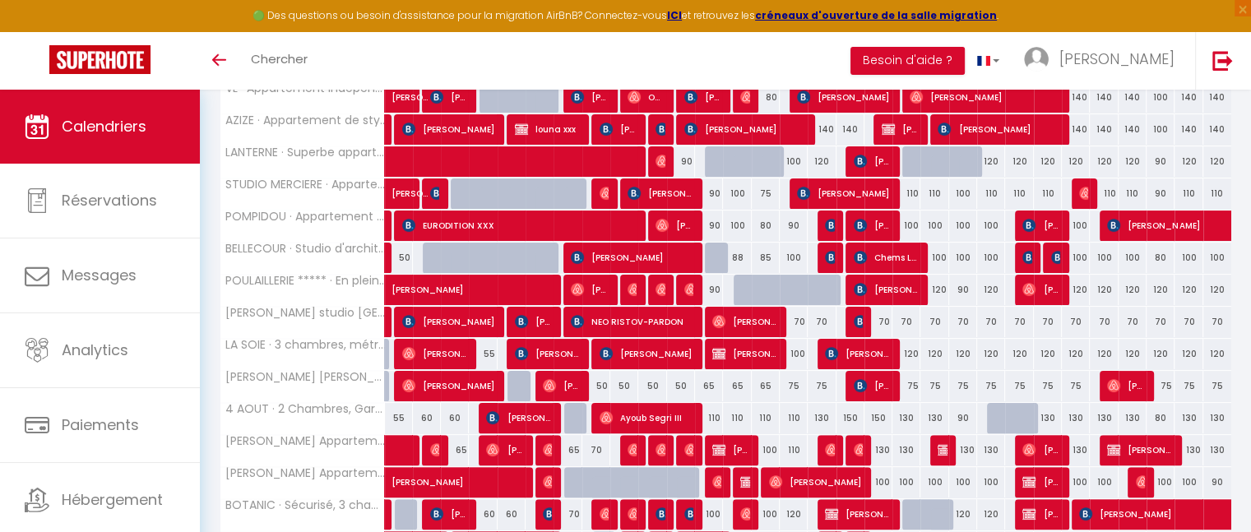
scroll to position [362, 0]
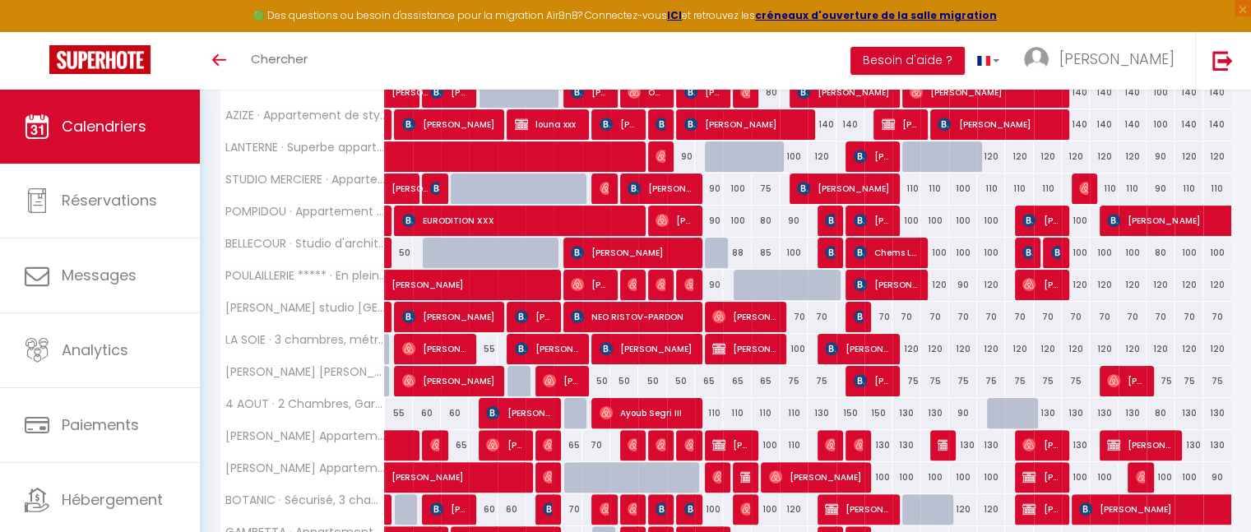
click at [711, 378] on div "65" at bounding box center [709, 381] width 28 height 30
type input "65"
type input "Ven 12 Septembre 2025"
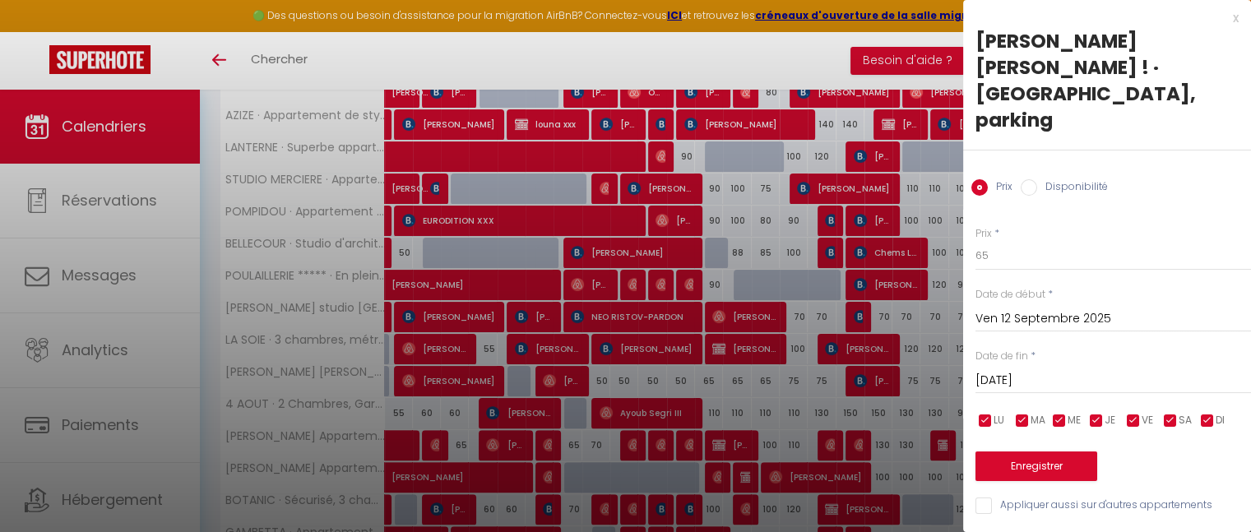
click at [1043, 370] on input "[DATE]" at bounding box center [1114, 380] width 276 height 21
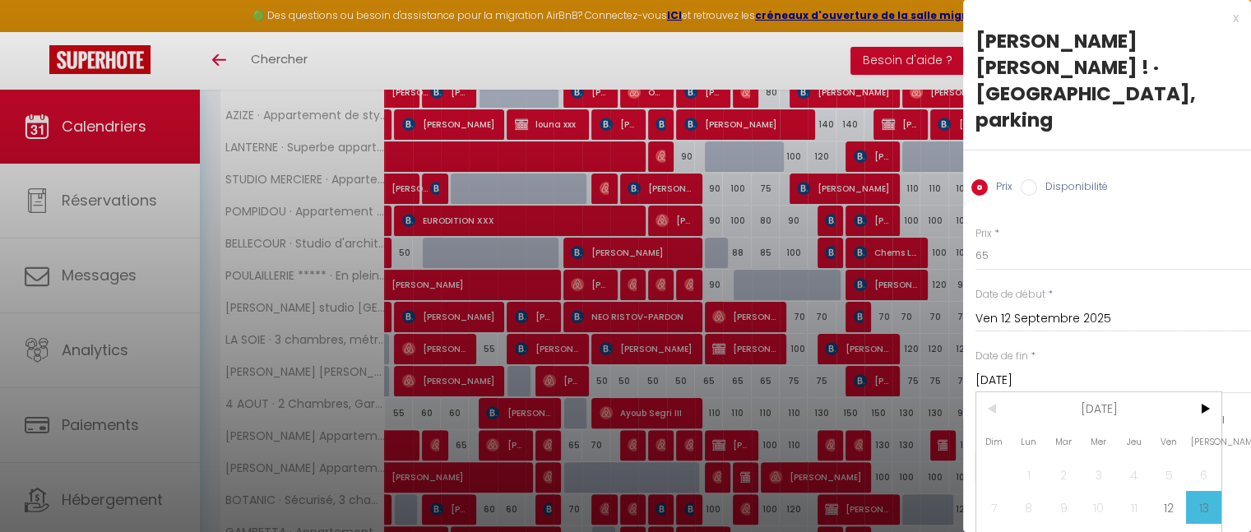
scroll to position [49, 0]
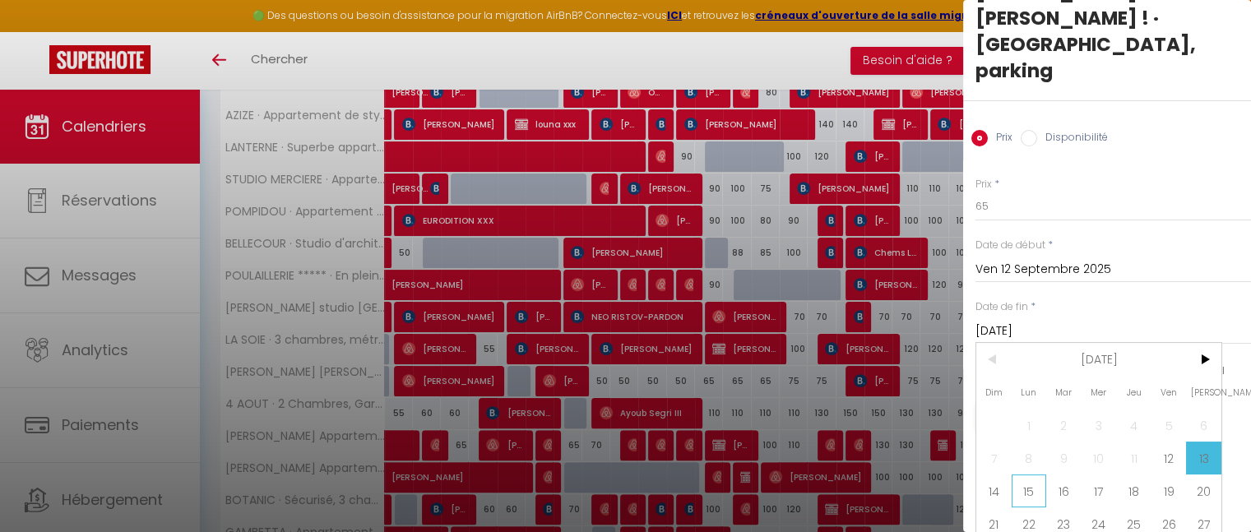
click at [1034, 475] on span "15" at bounding box center [1029, 491] width 35 height 33
type input "Lun 15 Septembre 2025"
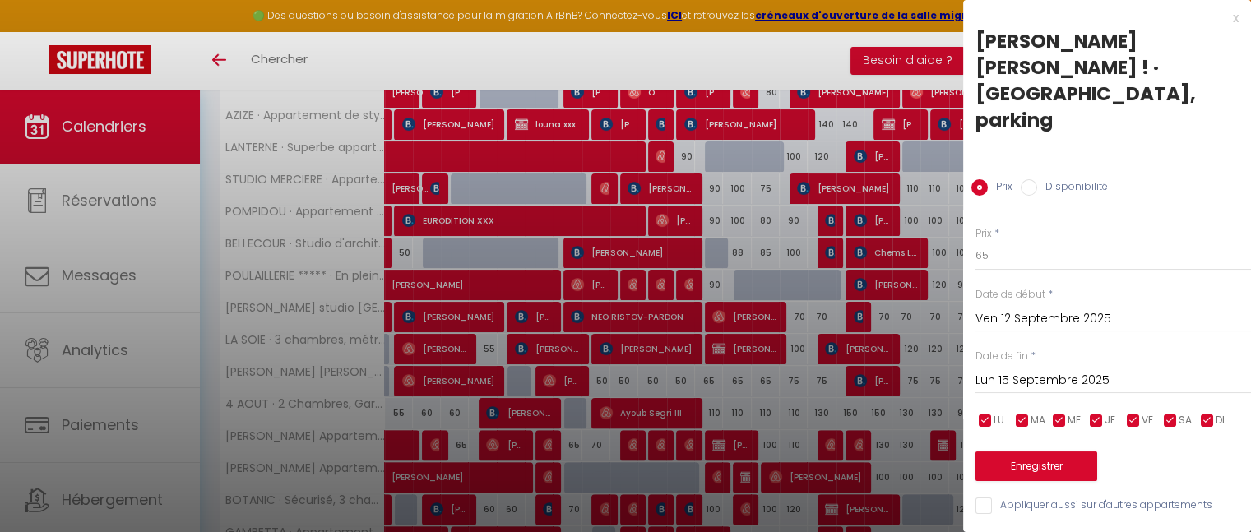
scroll to position [0, 0]
click at [999, 241] on input "65" at bounding box center [1114, 256] width 276 height 30
type input "6"
type input "55"
click at [1037, 452] on button "Enregistrer" at bounding box center [1037, 467] width 122 height 30
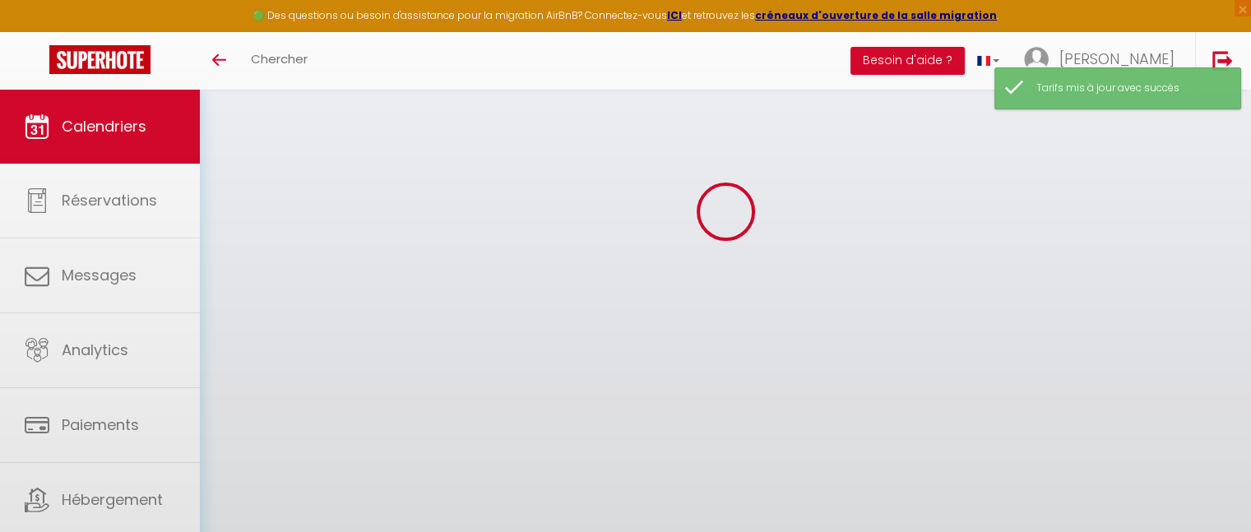
scroll to position [89, 0]
